Goal: Find specific page/section: Find specific page/section

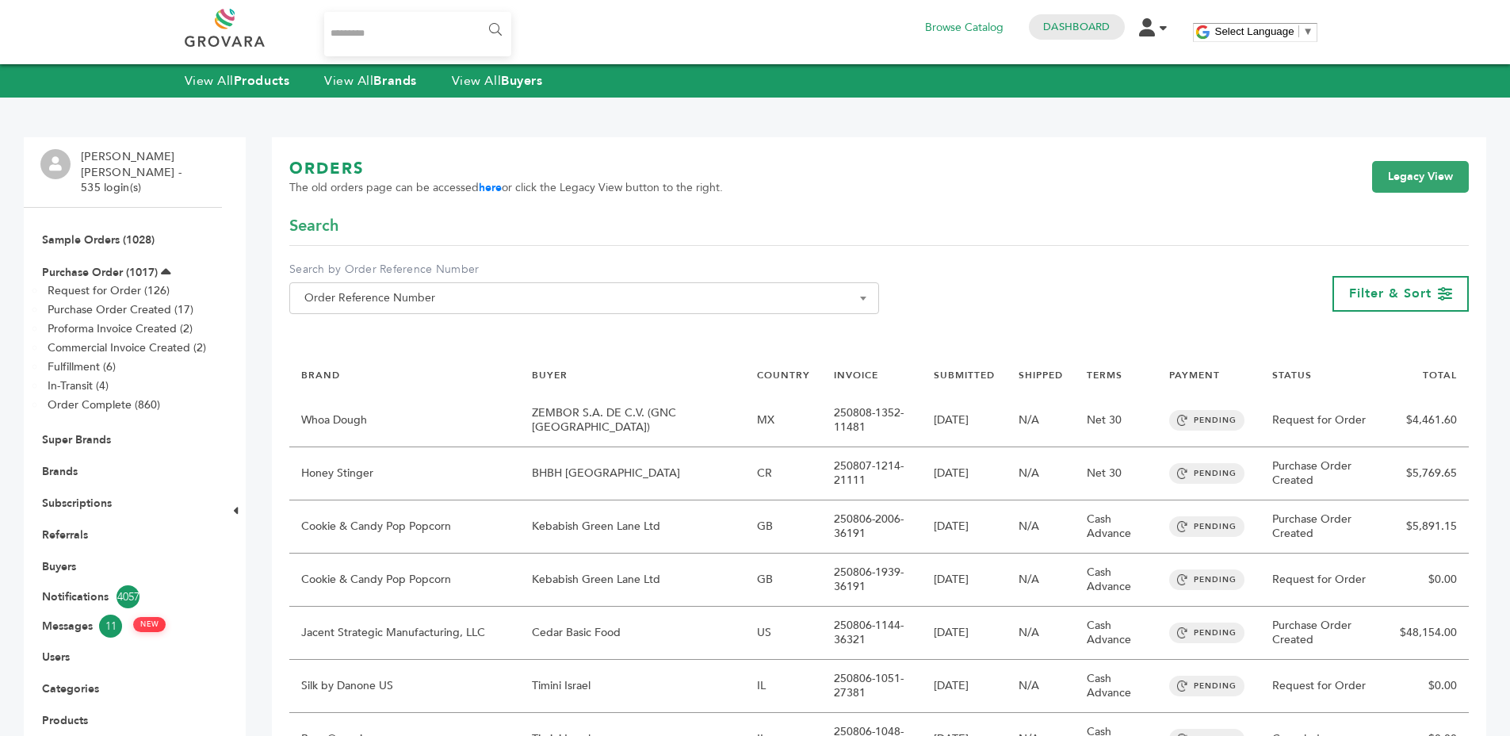
click at [52, 550] on li "Buyers" at bounding box center [122, 566] width 165 height 32
click at [56, 559] on link "Buyers" at bounding box center [59, 566] width 34 height 15
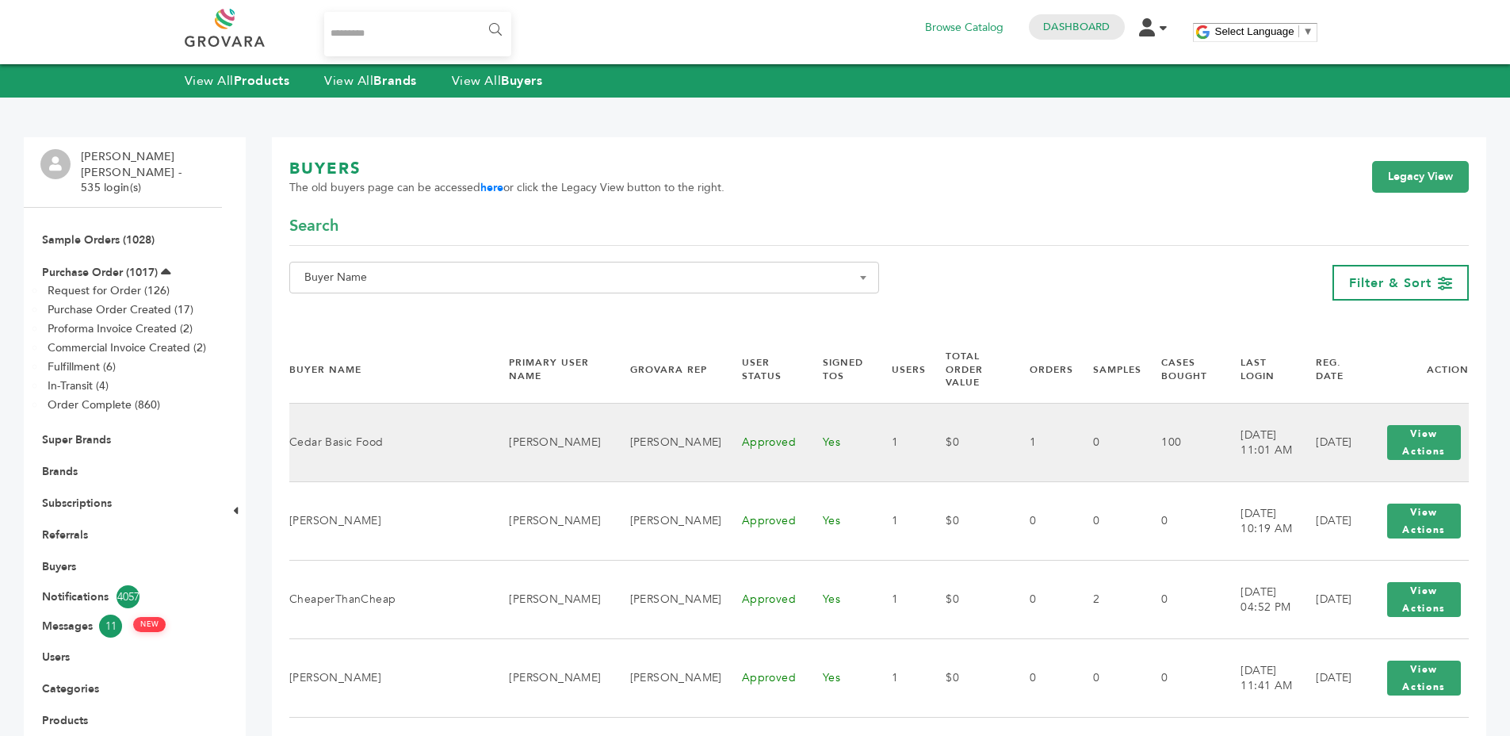
click at [1371, 407] on td "View Actions View Shop" at bounding box center [1414, 443] width 109 height 78
click at [1420, 453] on button "View Actions" at bounding box center [1424, 442] width 74 height 35
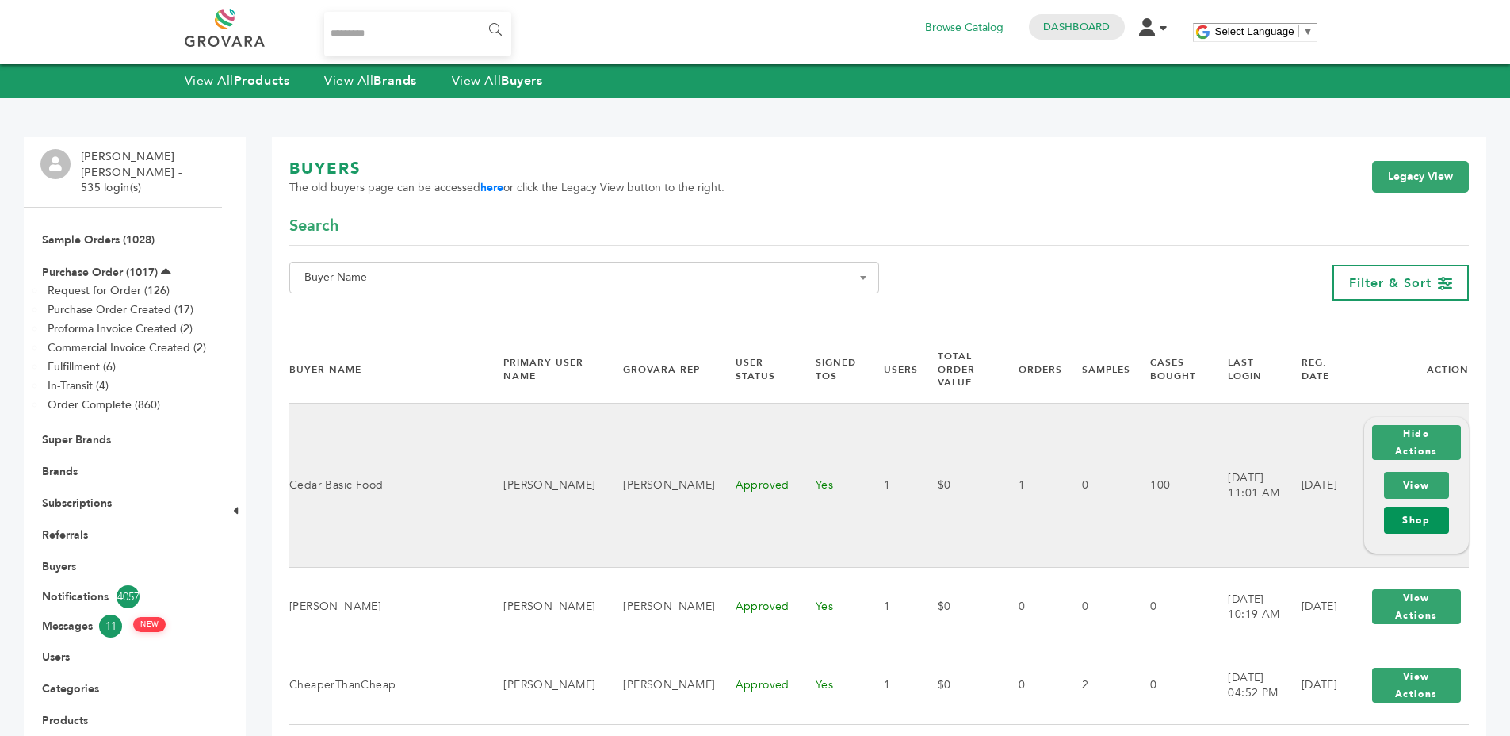
click at [1435, 532] on link "Shop" at bounding box center [1416, 520] width 65 height 27
